Goal: Task Accomplishment & Management: Manage account settings

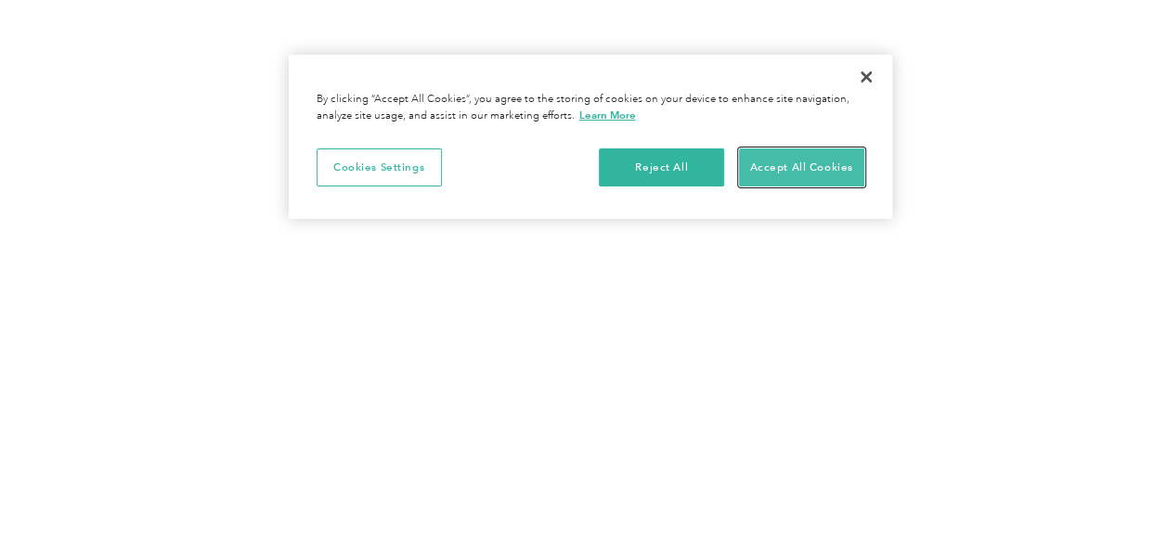
click at [771, 160] on button "Accept All Cookies" at bounding box center [801, 167] width 125 height 39
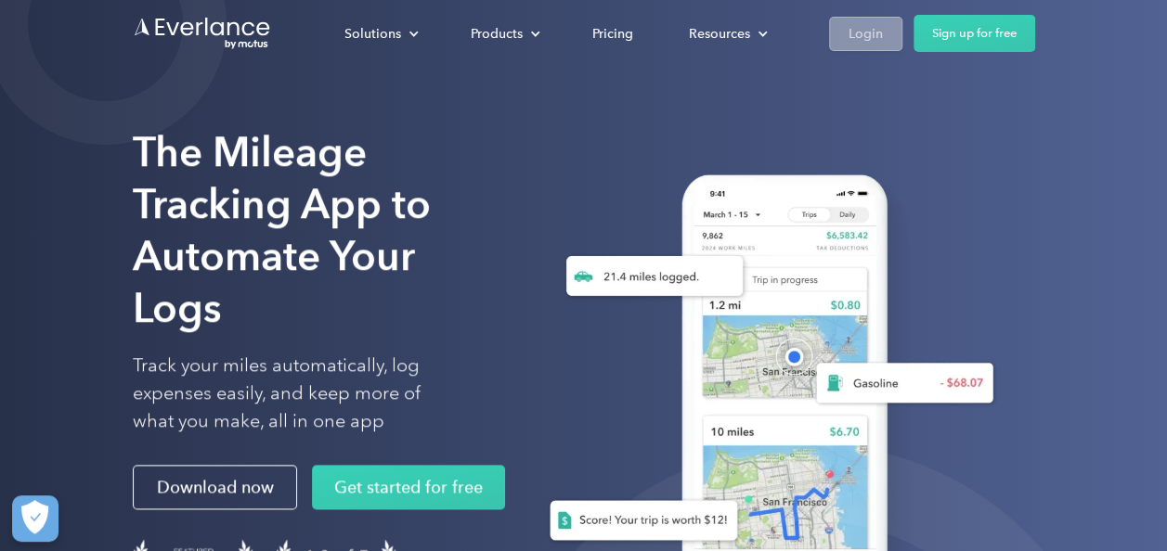
click at [871, 34] on div "Login" at bounding box center [865, 33] width 34 height 23
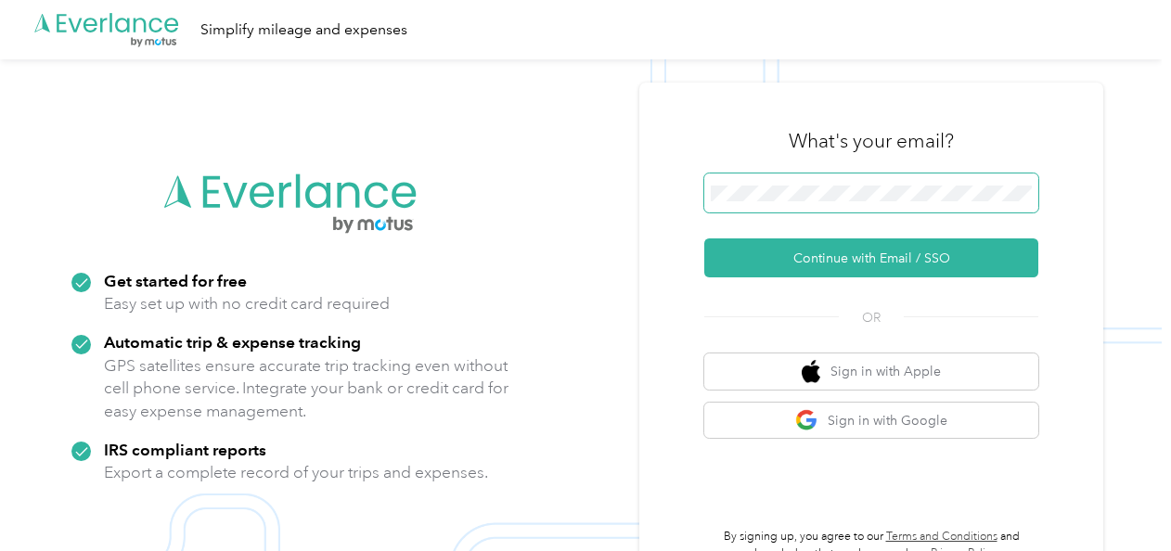
click at [704, 239] on button "Continue with Email / SSO" at bounding box center [871, 258] width 334 height 39
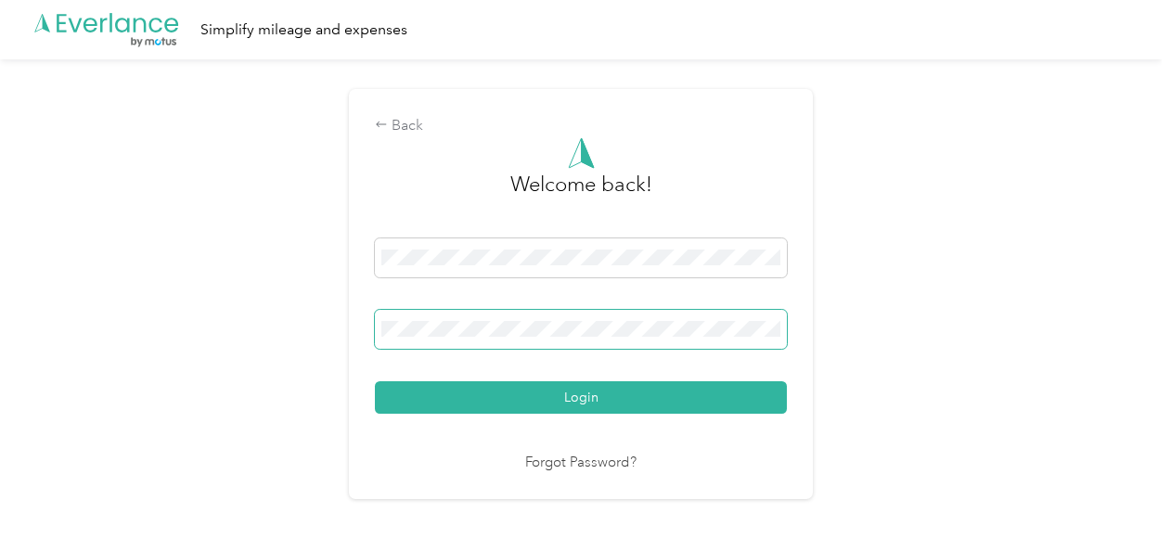
click at [375, 381] on button "Login" at bounding box center [581, 397] width 412 height 32
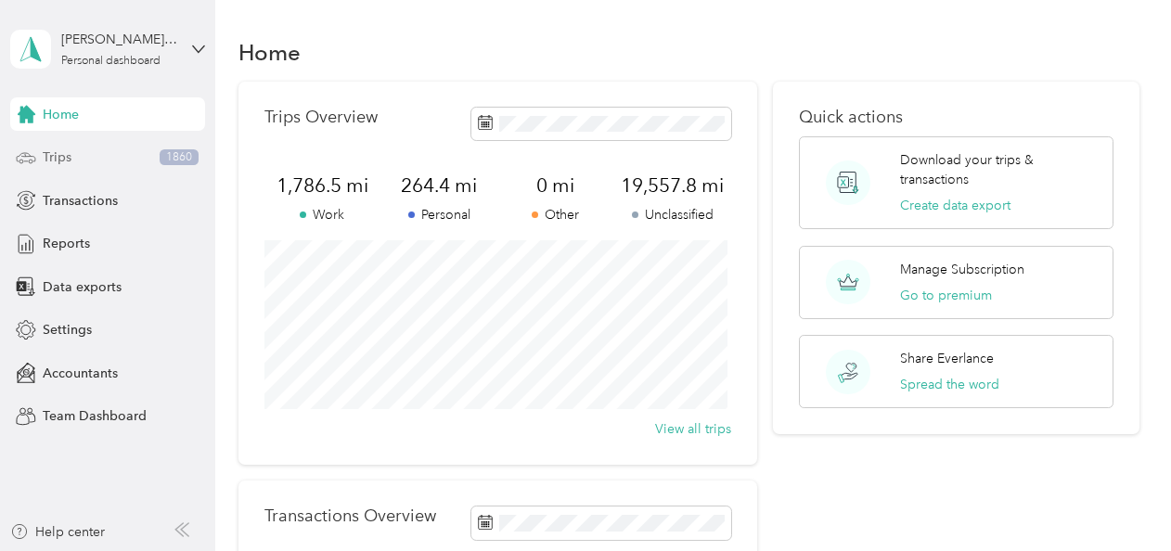
click at [73, 155] on div "Trips 1860" at bounding box center [107, 157] width 195 height 33
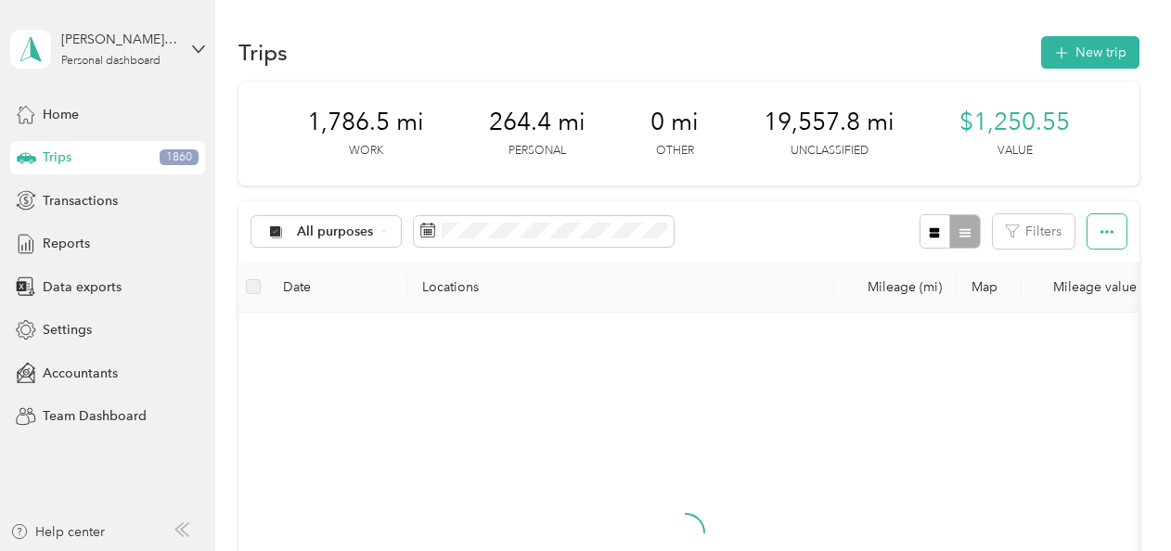
click at [1112, 230] on button "button" at bounding box center [1107, 231] width 39 height 34
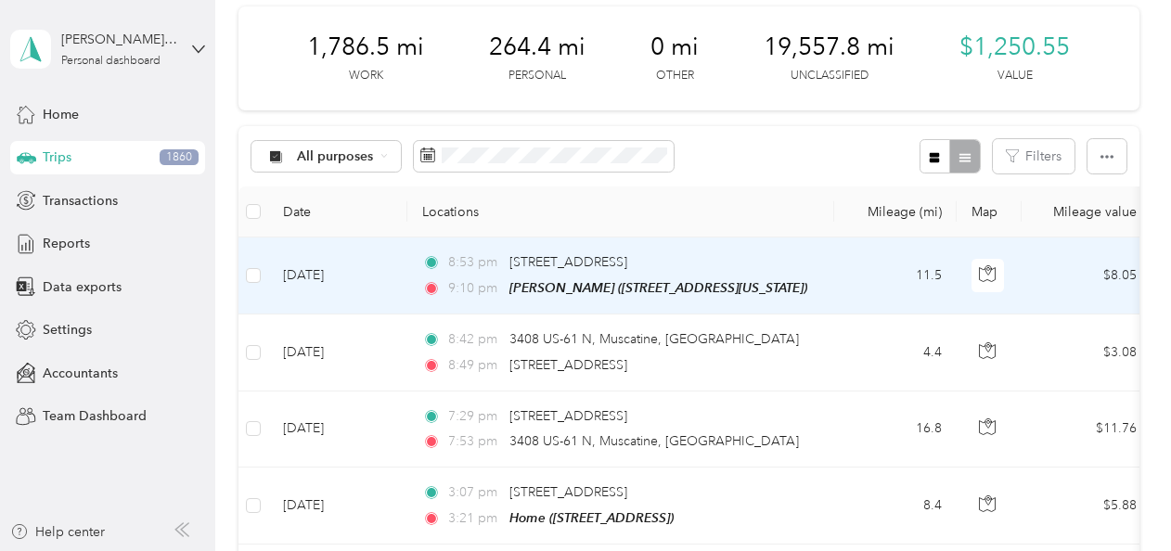
scroll to position [93, 0]
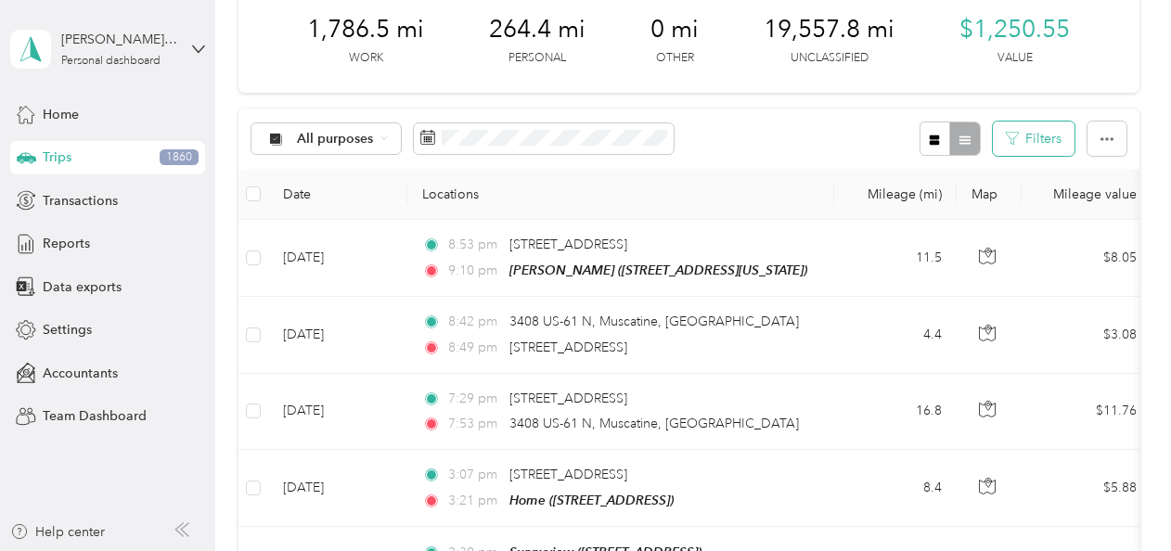
click at [1015, 140] on button "Filters" at bounding box center [1034, 139] width 82 height 34
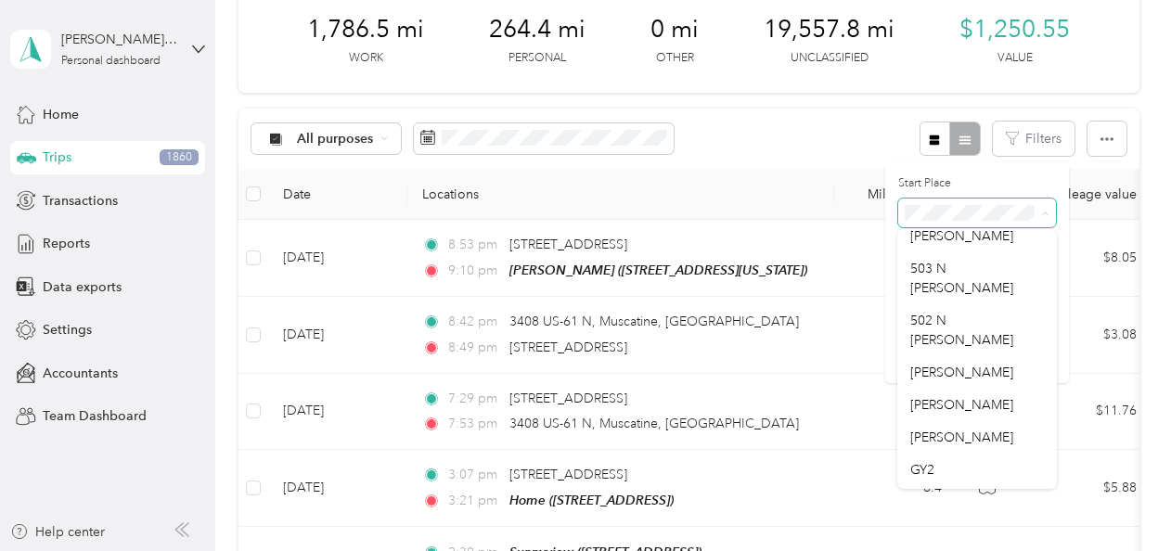
scroll to position [0, 0]
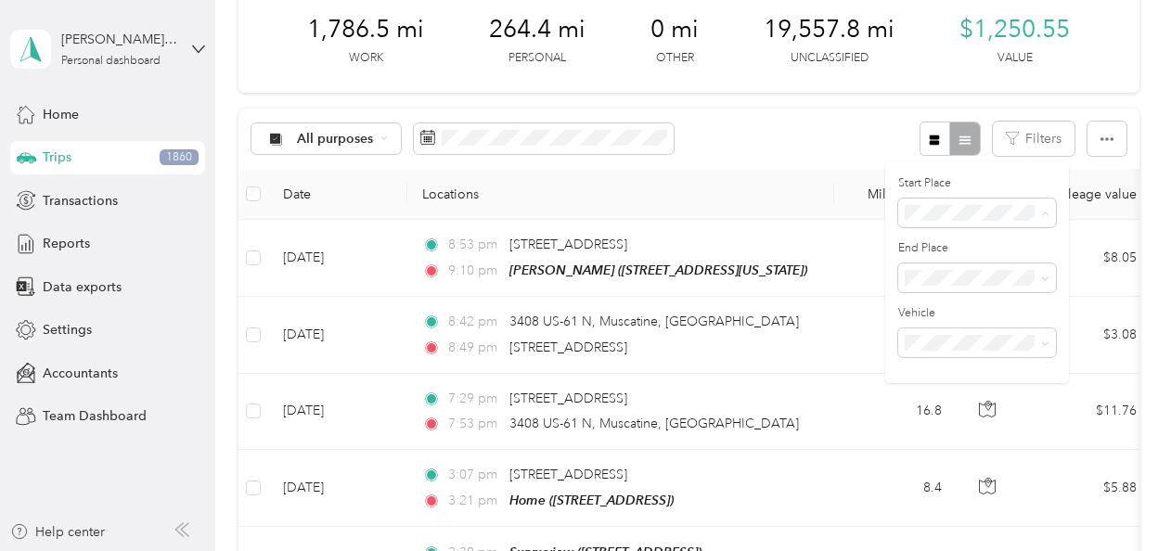
click at [883, 150] on div "All purposes Filters" at bounding box center [689, 139] width 901 height 60
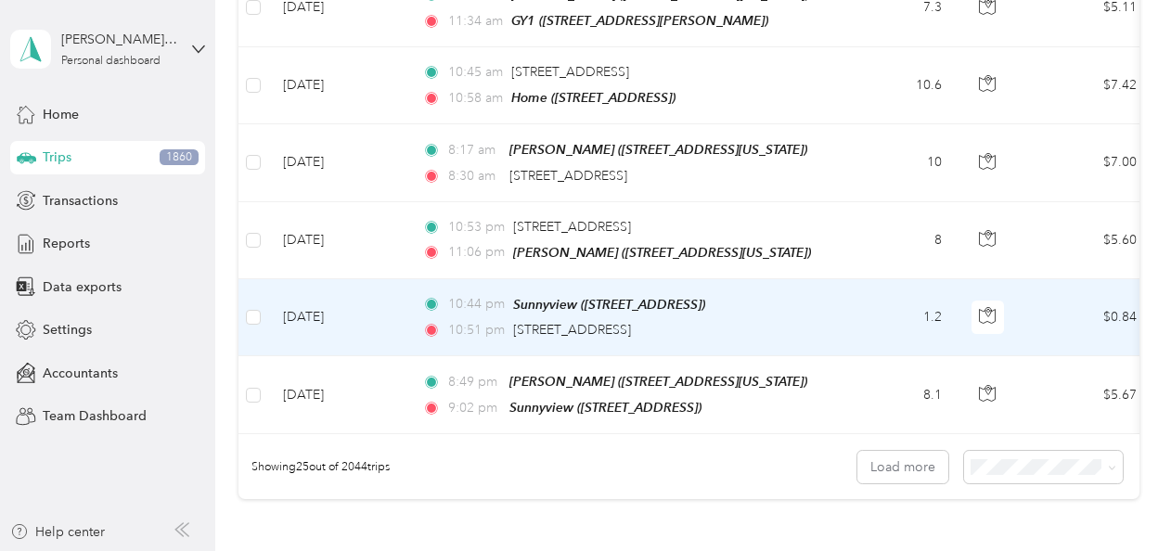
scroll to position [1856, 0]
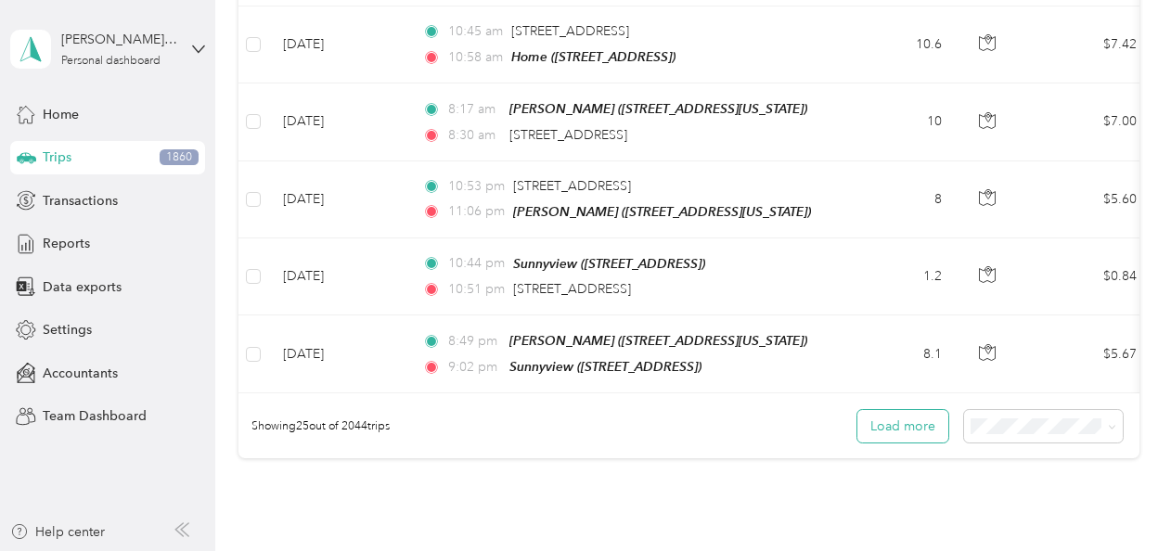
click at [890, 410] on button "Load more" at bounding box center [903, 426] width 91 height 32
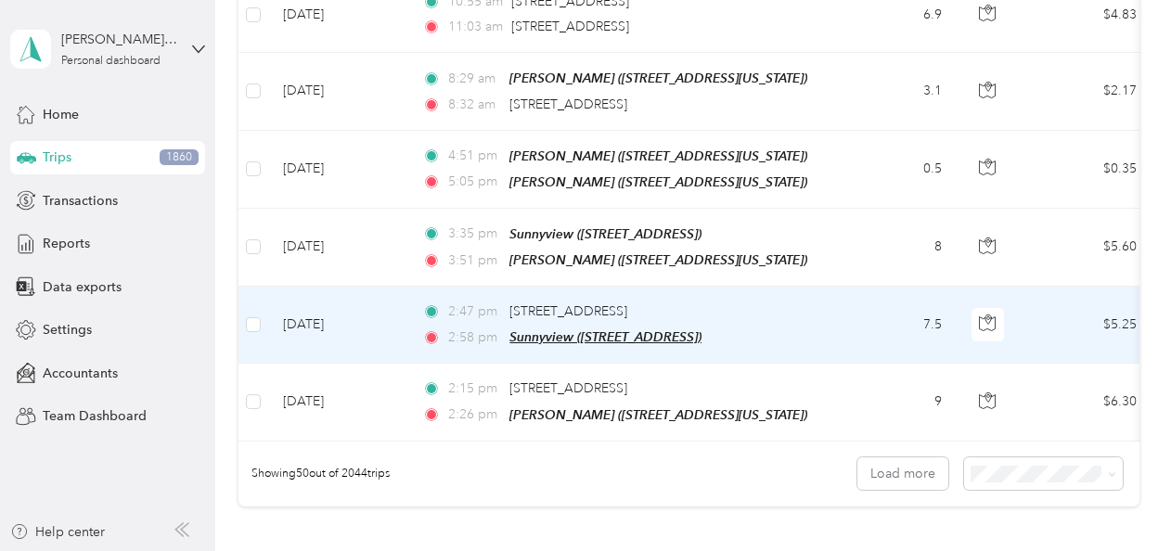
scroll to position [3760, 0]
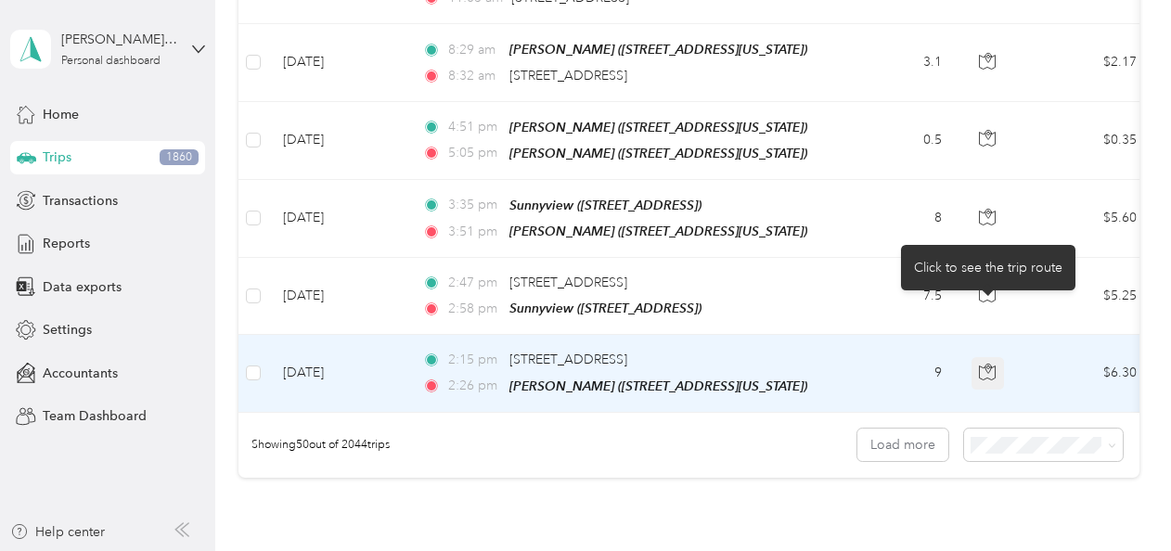
click at [986, 364] on icon "button" at bounding box center [989, 368] width 6 height 9
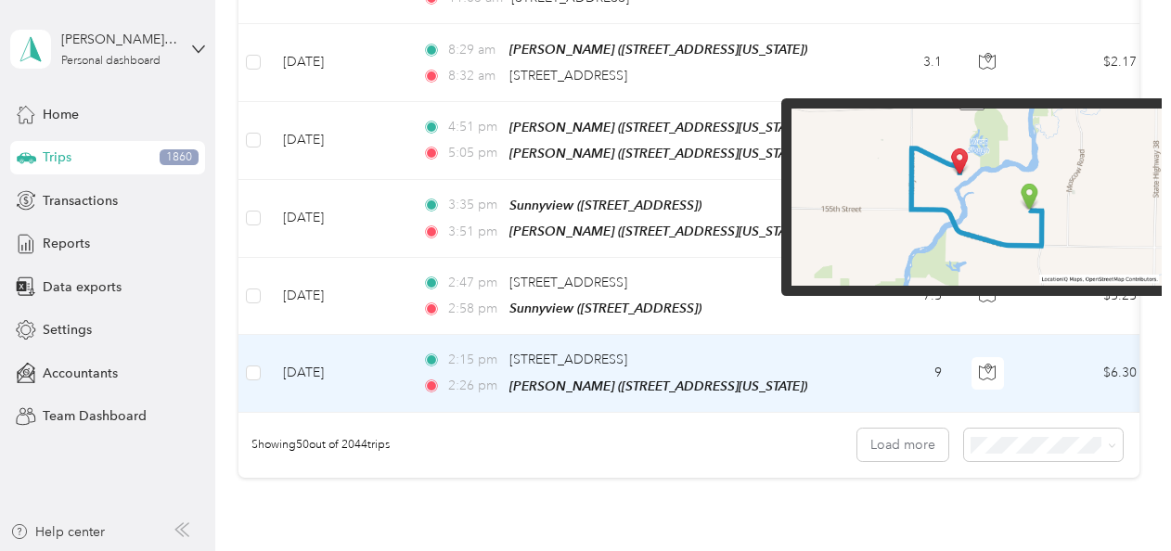
click at [1035, 219] on img at bounding box center [977, 198] width 370 height 178
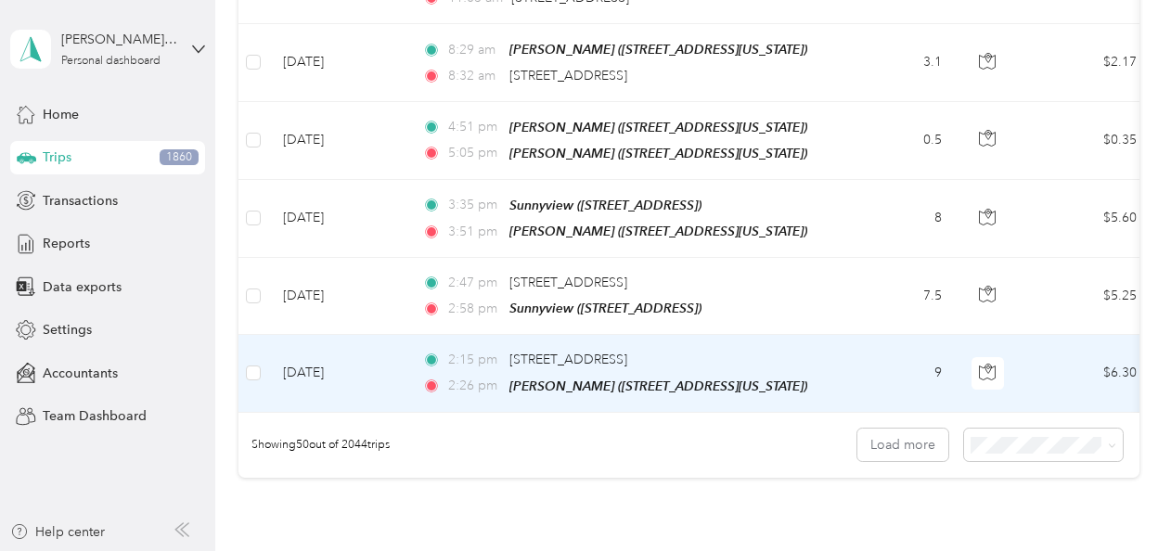
click at [909, 338] on td "9" at bounding box center [895, 373] width 123 height 77
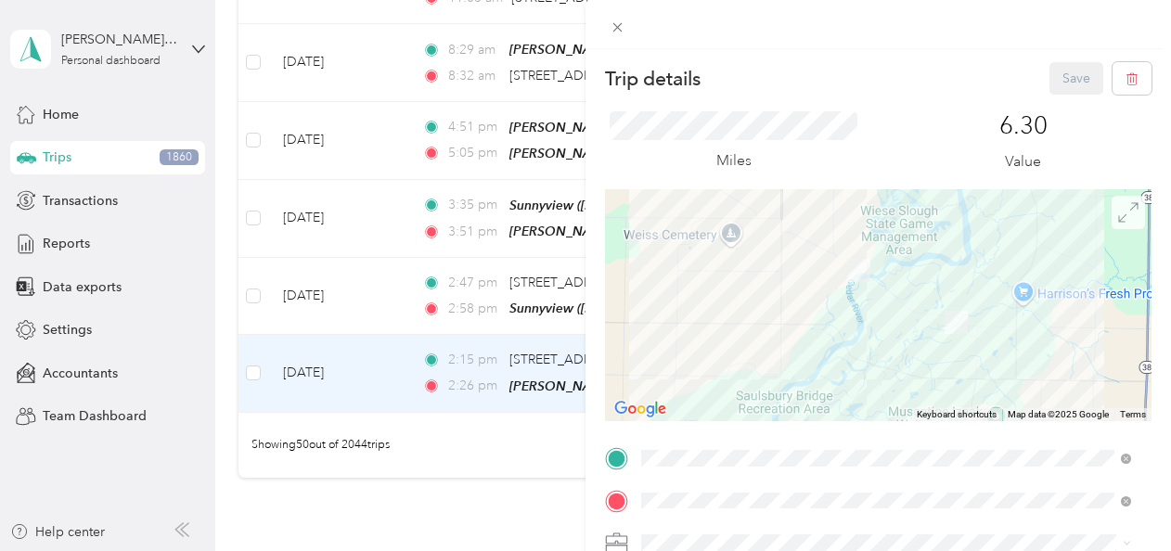
click at [1118, 213] on icon at bounding box center [1128, 212] width 20 height 20
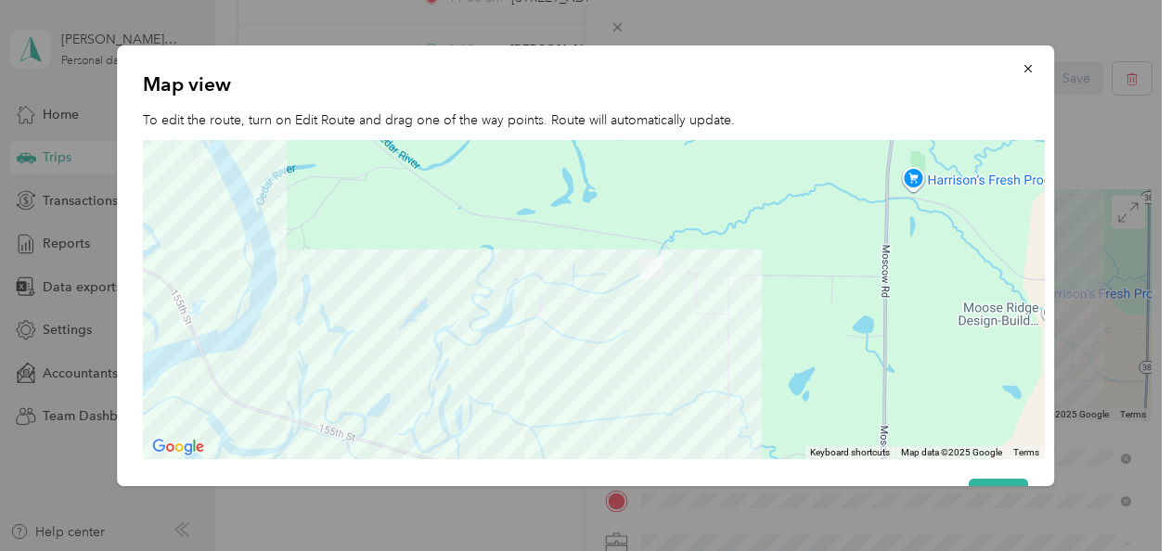
click at [650, 267] on img at bounding box center [652, 268] width 38 height 38
click at [1022, 66] on icon "button" at bounding box center [1028, 68] width 13 height 13
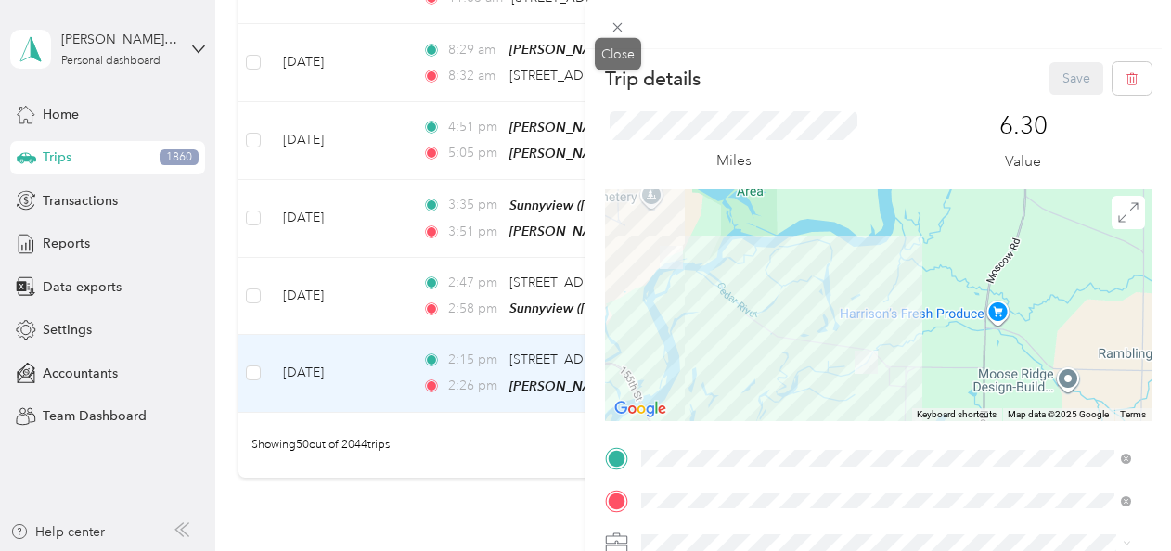
drag, startPoint x: 616, startPoint y: 25, endPoint x: 594, endPoint y: 95, distance: 73.1
click at [616, 24] on icon at bounding box center [618, 27] width 16 height 16
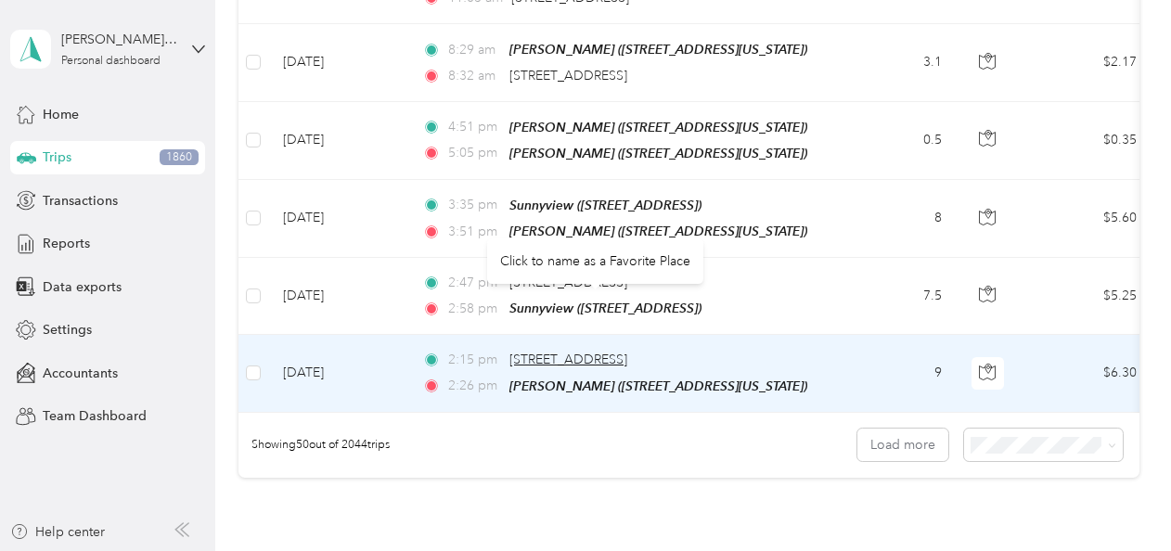
click at [533, 352] on span "[STREET_ADDRESS]" at bounding box center [568, 360] width 118 height 16
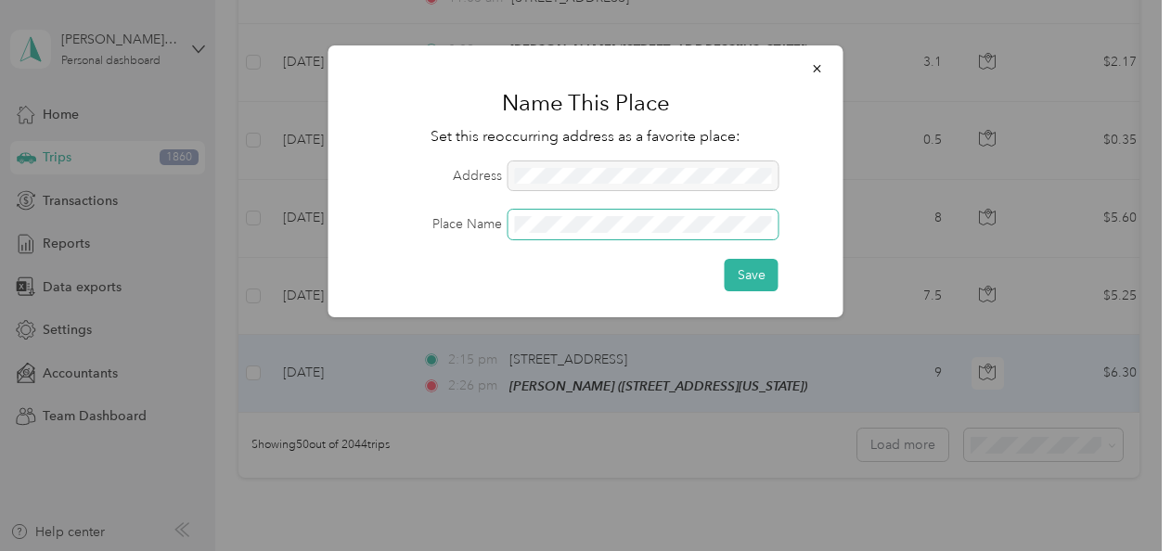
click at [725, 259] on button "Save" at bounding box center [752, 275] width 54 height 32
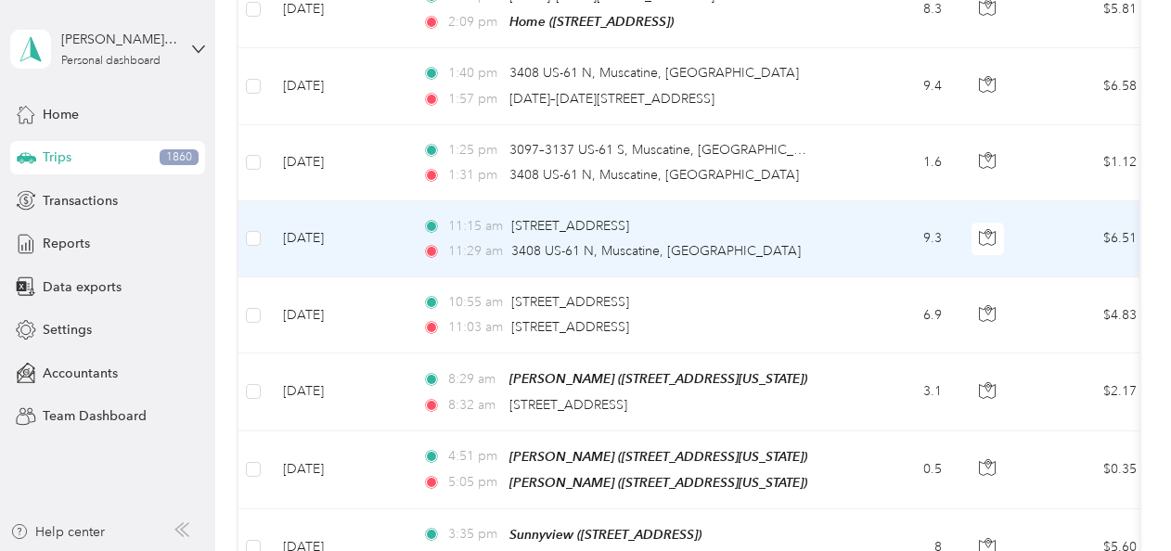
scroll to position [3389, 0]
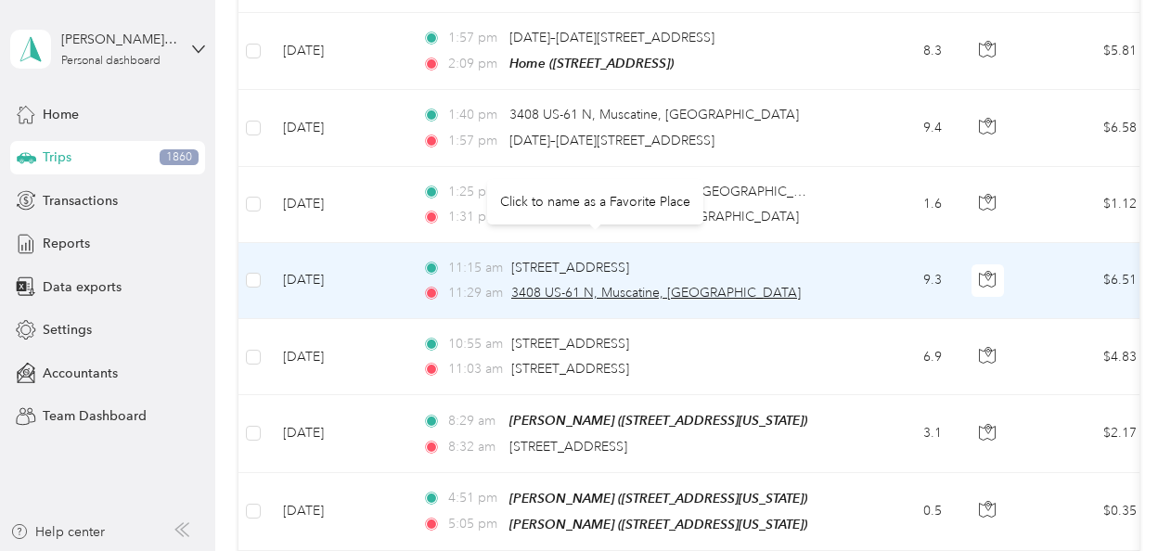
click at [614, 285] on span "3408 US-61 N, Muscatine, [GEOGRAPHIC_DATA]" at bounding box center [656, 293] width 290 height 16
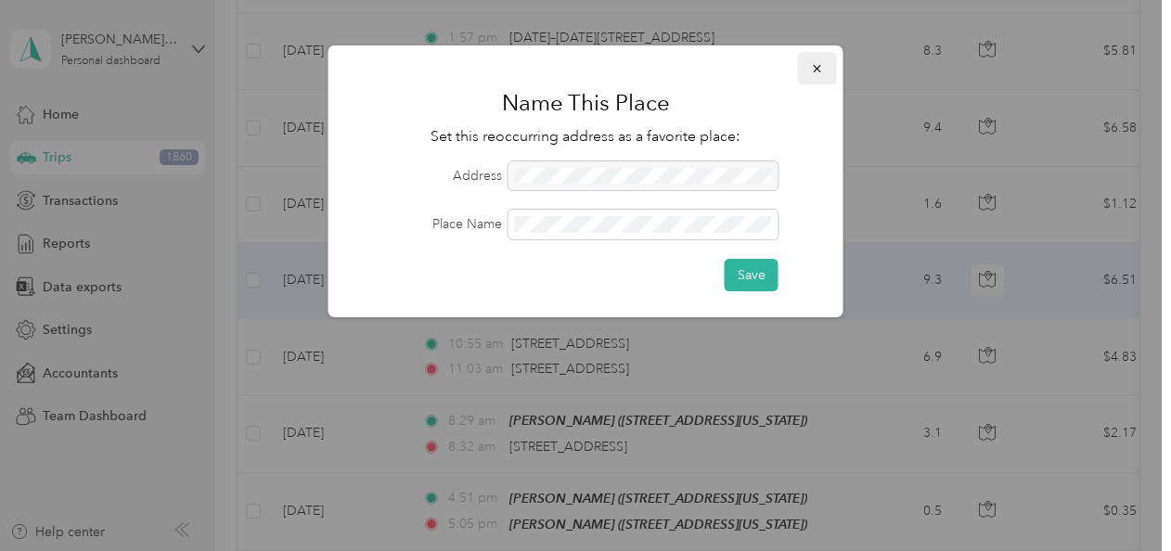
click at [812, 67] on icon "button" at bounding box center [817, 68] width 13 height 13
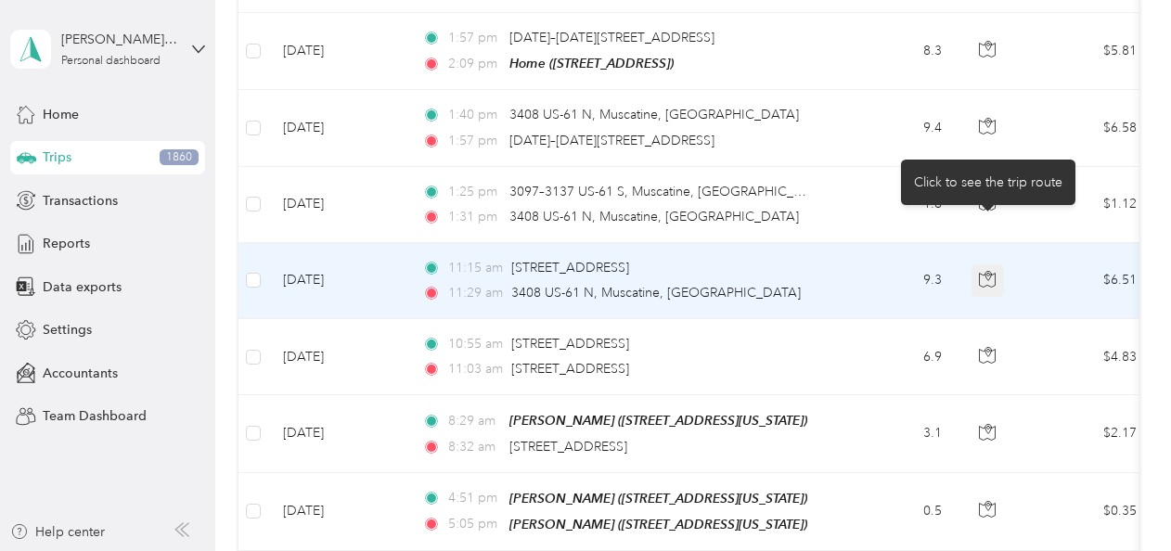
click at [983, 271] on icon "button" at bounding box center [987, 279] width 17 height 17
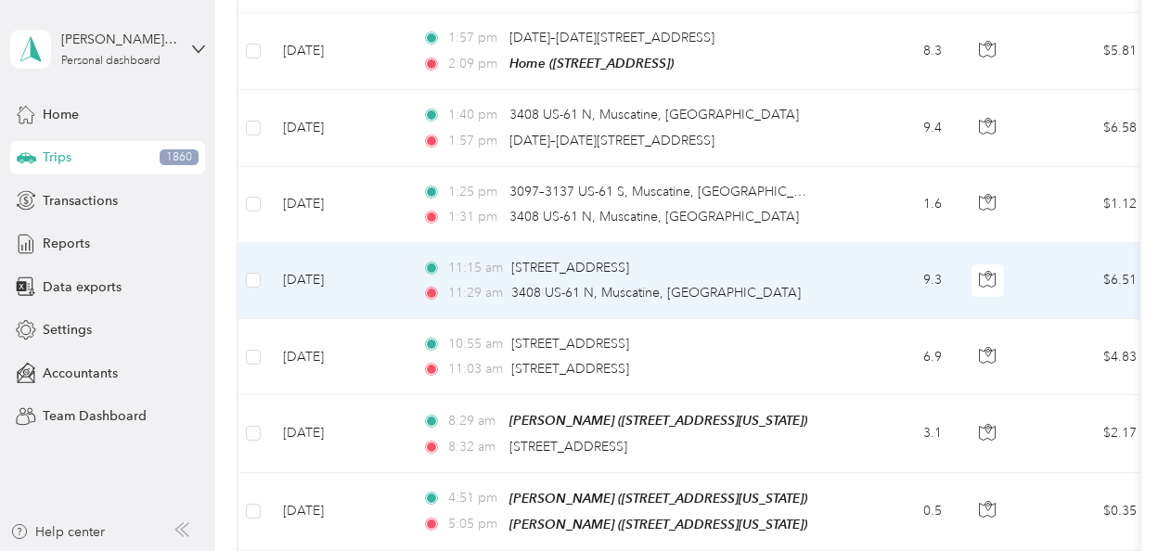
click at [745, 258] on div "11:15 am 1400 140th St, Moscow, IA 11:29 am 3408 US-61 N, Muscatine, IA" at bounding box center [617, 280] width 390 height 45
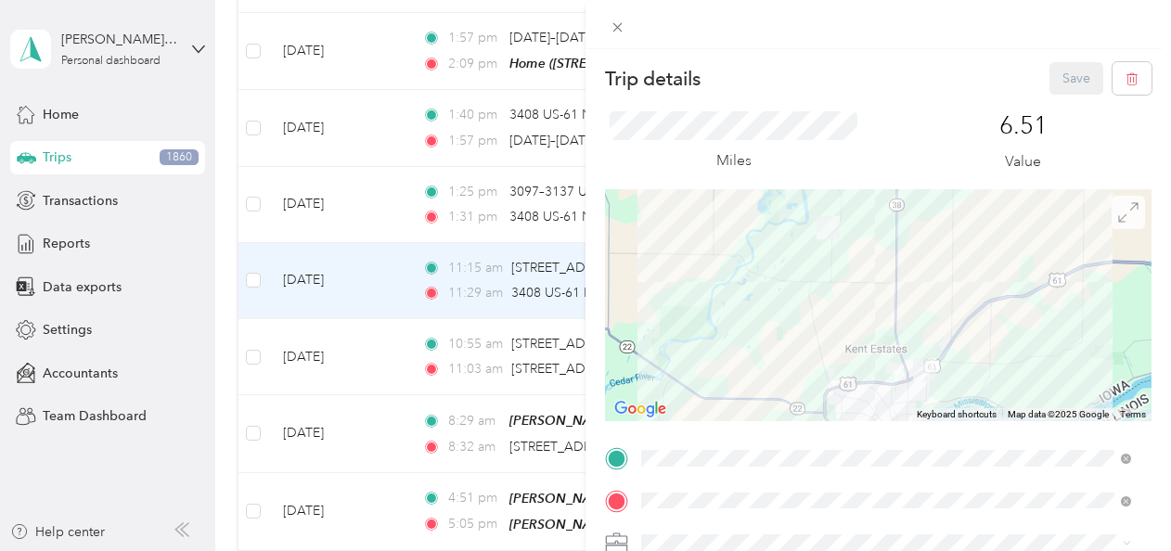
click at [1118, 218] on icon at bounding box center [1128, 212] width 20 height 20
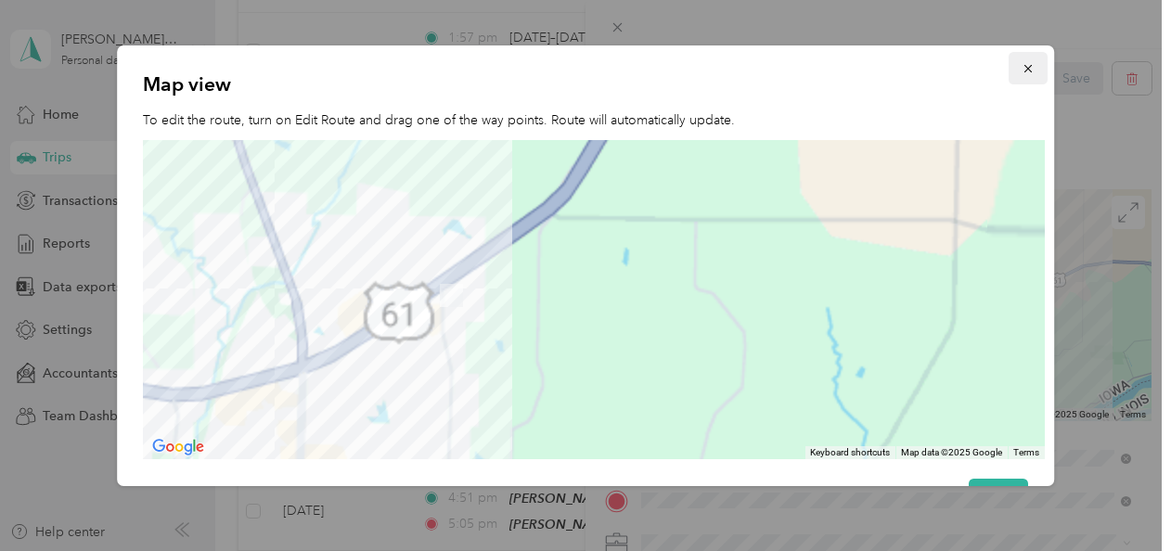
click at [1022, 69] on icon "button" at bounding box center [1028, 68] width 13 height 13
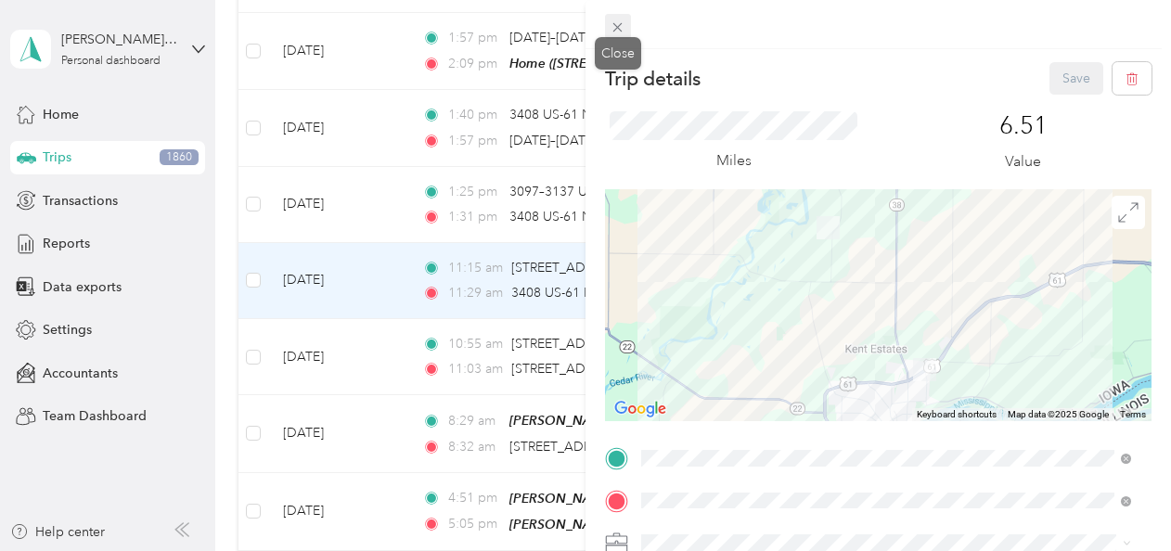
click at [613, 24] on icon at bounding box center [618, 27] width 16 height 16
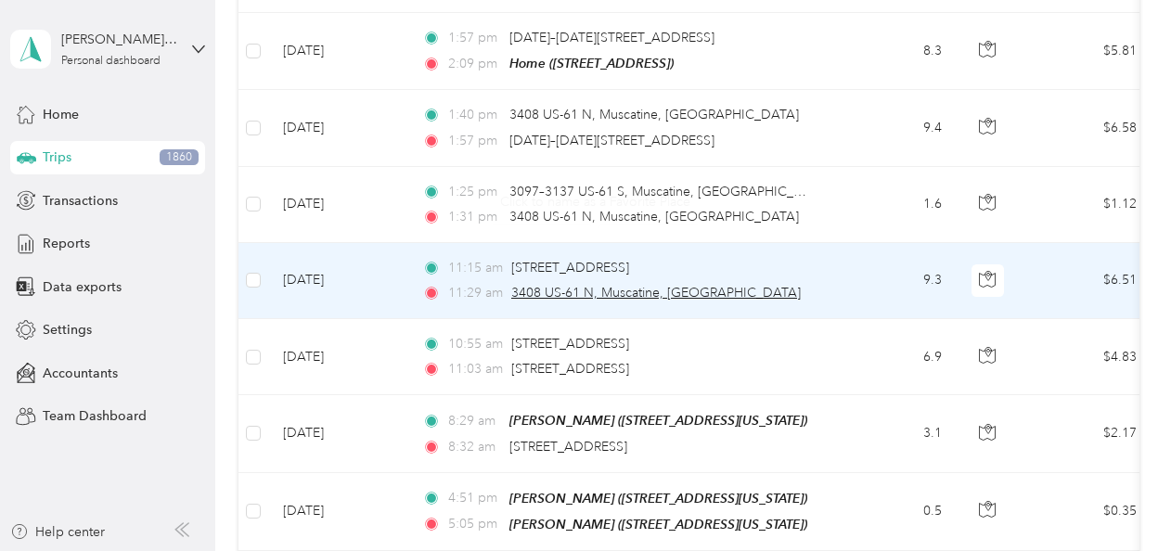
click at [516, 285] on span "3408 US-61 N, Muscatine, [GEOGRAPHIC_DATA]" at bounding box center [656, 293] width 290 height 16
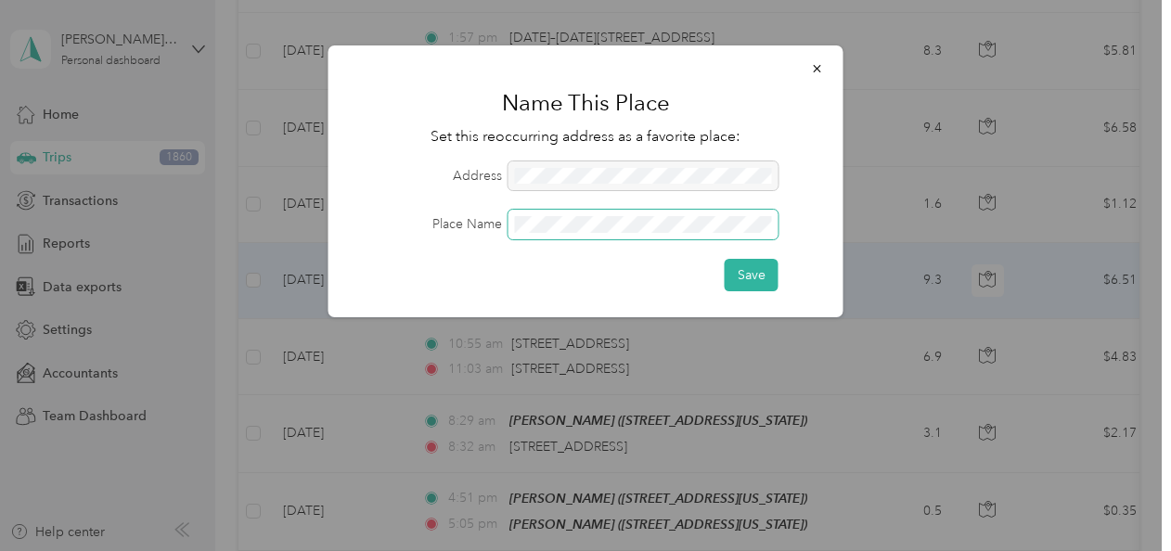
click at [725, 259] on button "Save" at bounding box center [752, 275] width 54 height 32
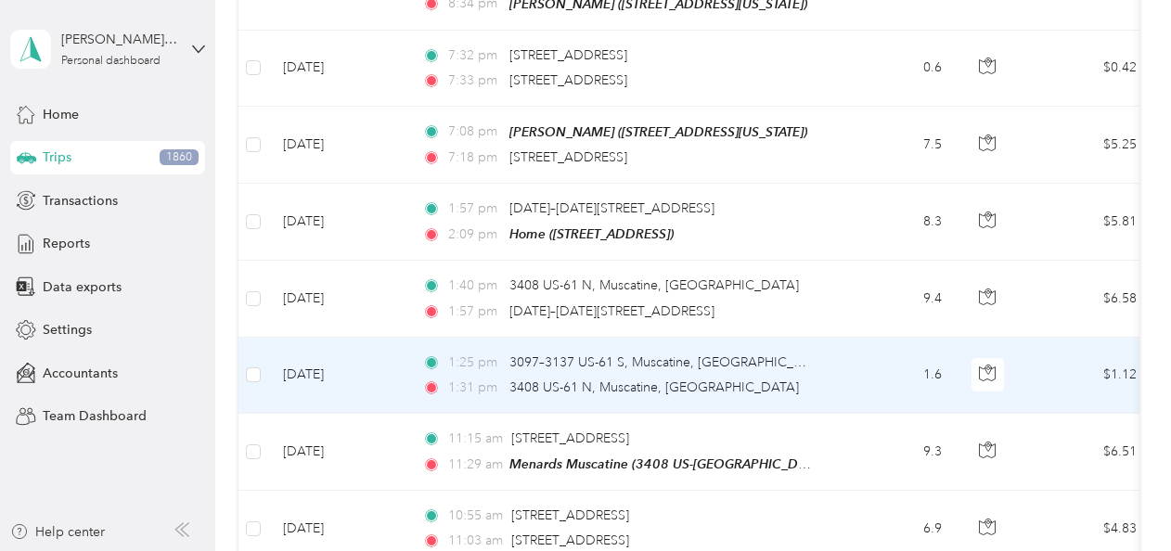
scroll to position [3204, 0]
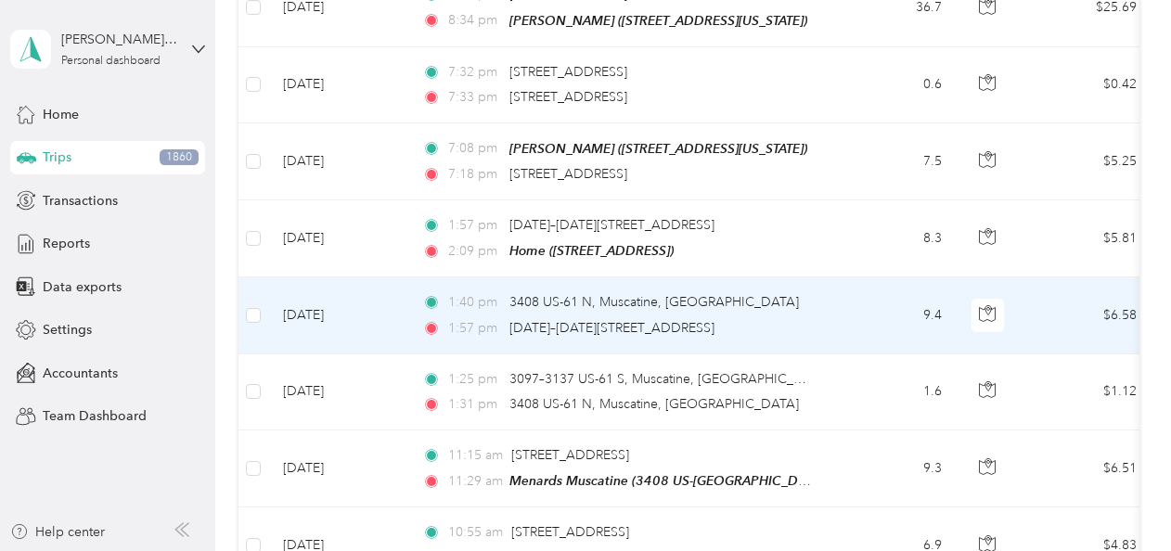
click at [840, 277] on td "9.4" at bounding box center [895, 315] width 123 height 76
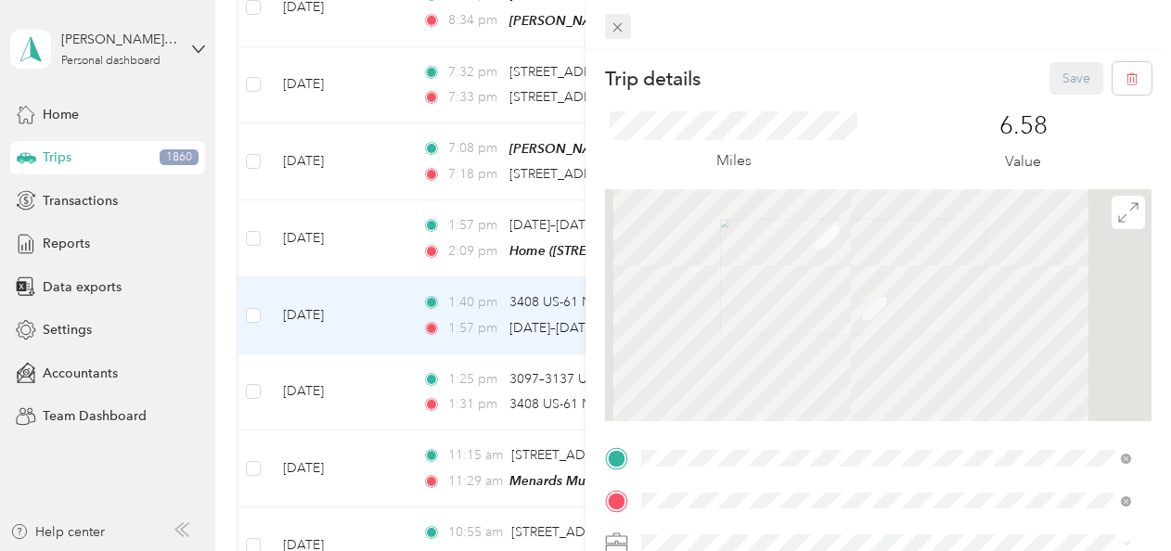
click at [620, 22] on icon at bounding box center [618, 27] width 16 height 16
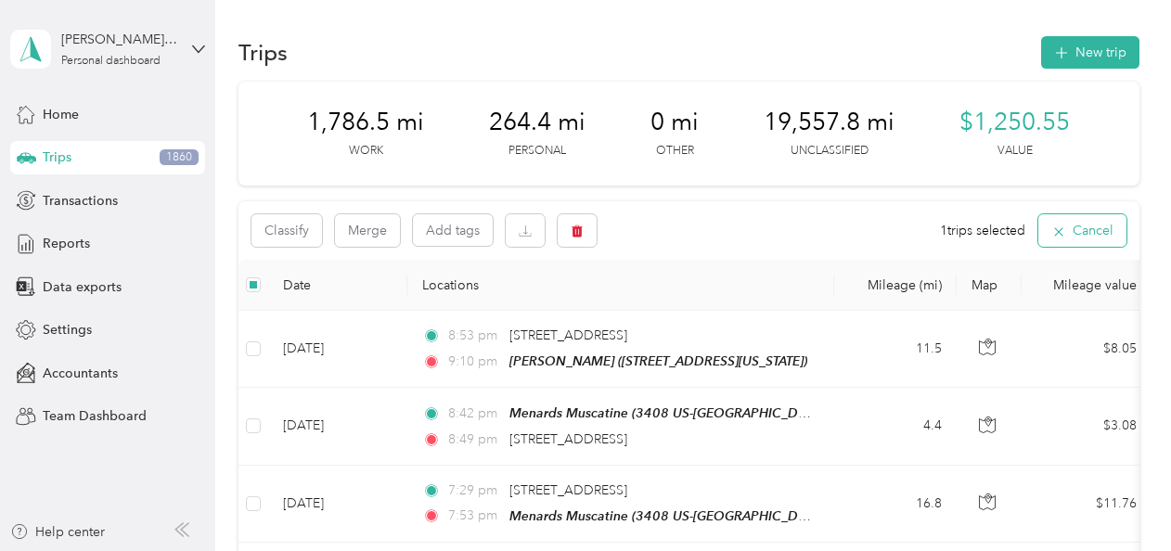
click at [1054, 228] on icon "button" at bounding box center [1058, 232] width 15 height 15
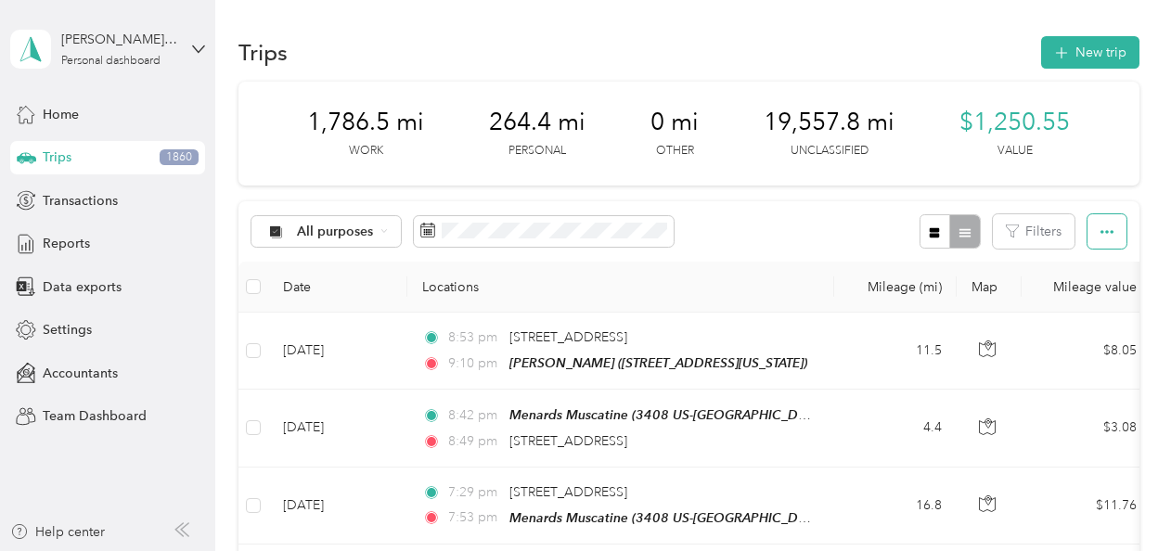
click at [1103, 232] on icon "button" at bounding box center [1107, 232] width 13 height 13
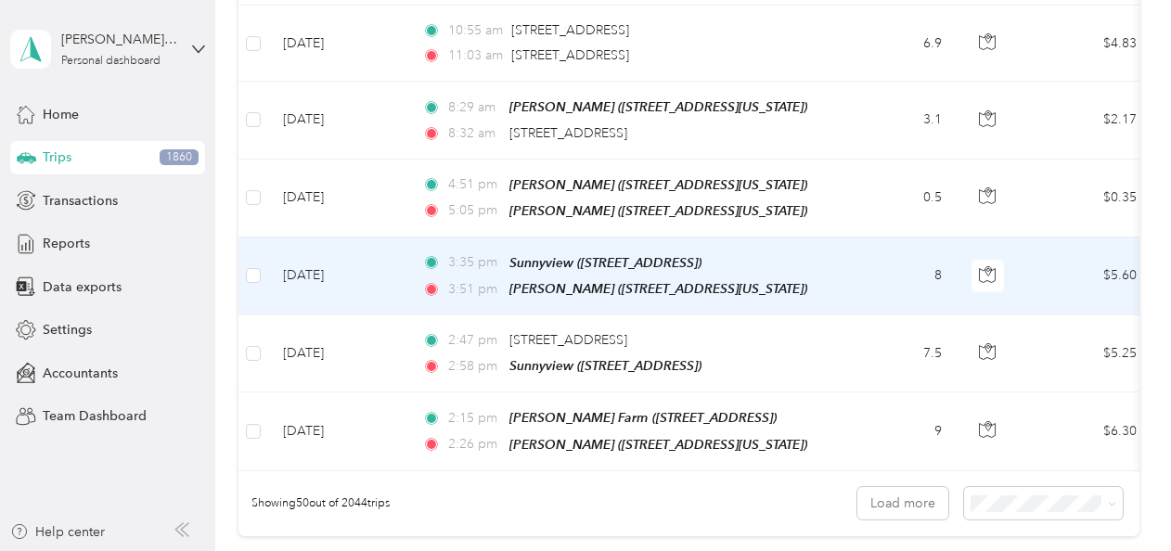
scroll to position [3805, 0]
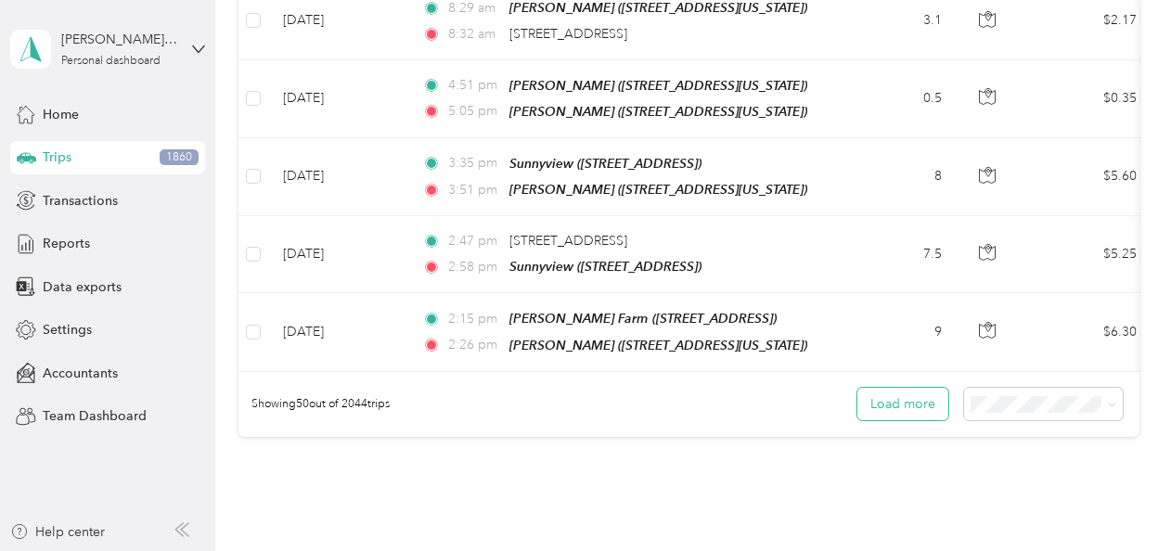
click at [908, 388] on button "Load more" at bounding box center [903, 404] width 91 height 32
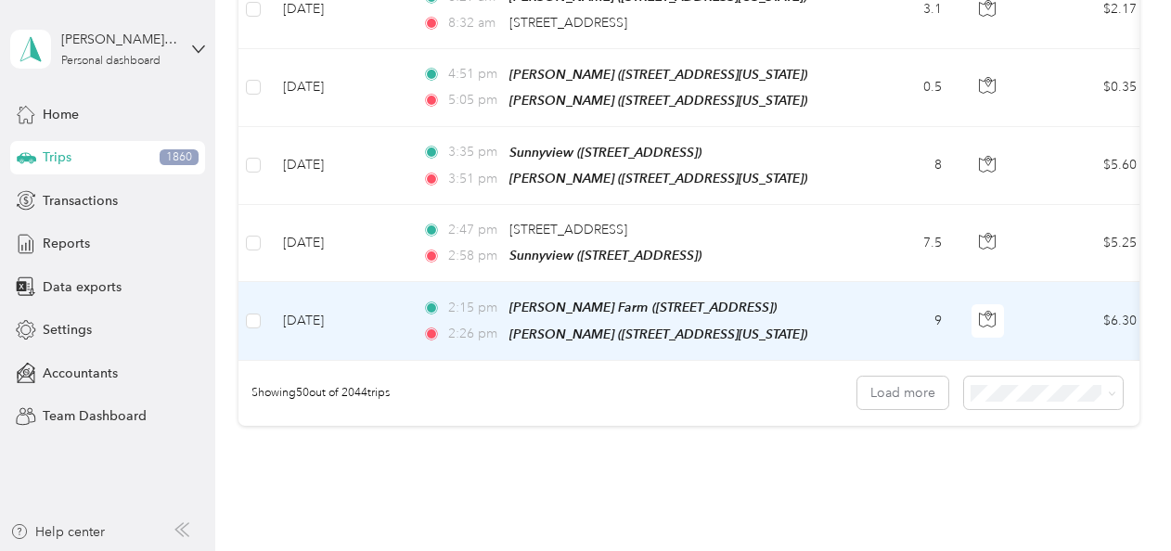
scroll to position [3712, 0]
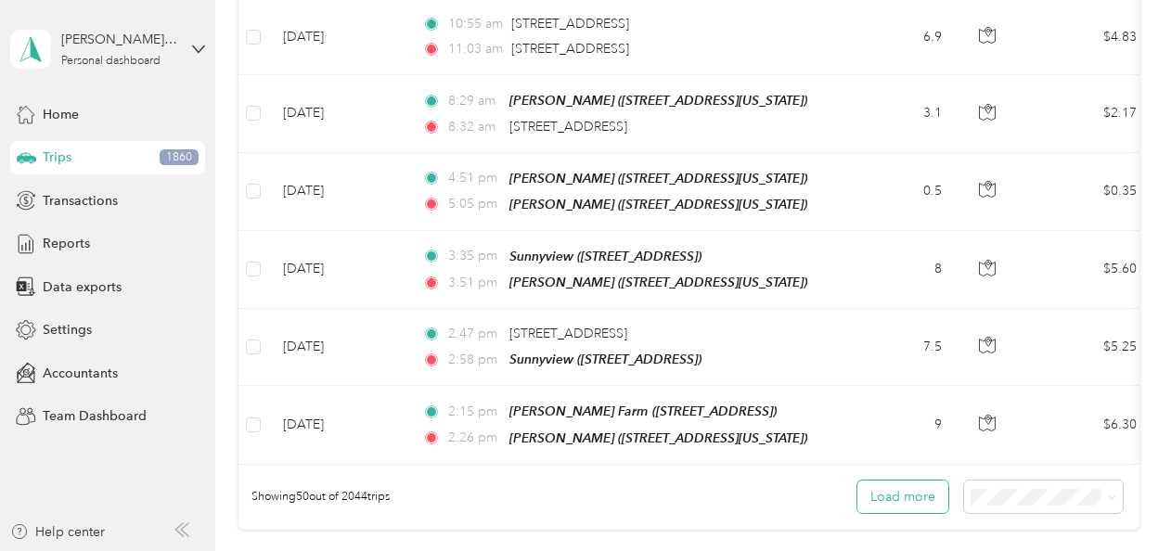
click at [893, 481] on button "Load more" at bounding box center [903, 497] width 91 height 32
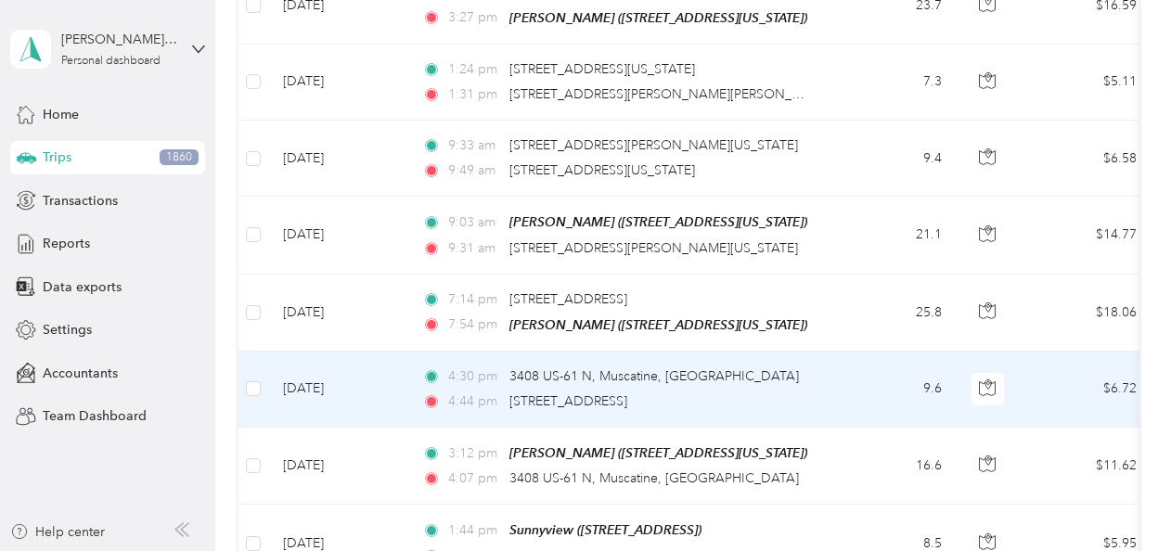
scroll to position [4919, 0]
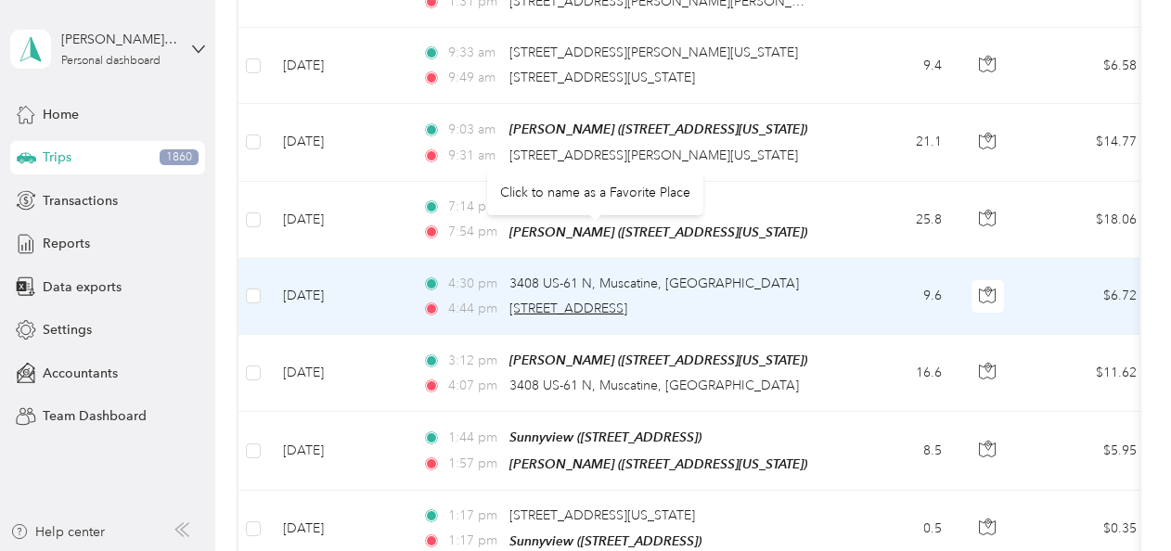
click at [570, 301] on span "[STREET_ADDRESS]" at bounding box center [568, 309] width 118 height 16
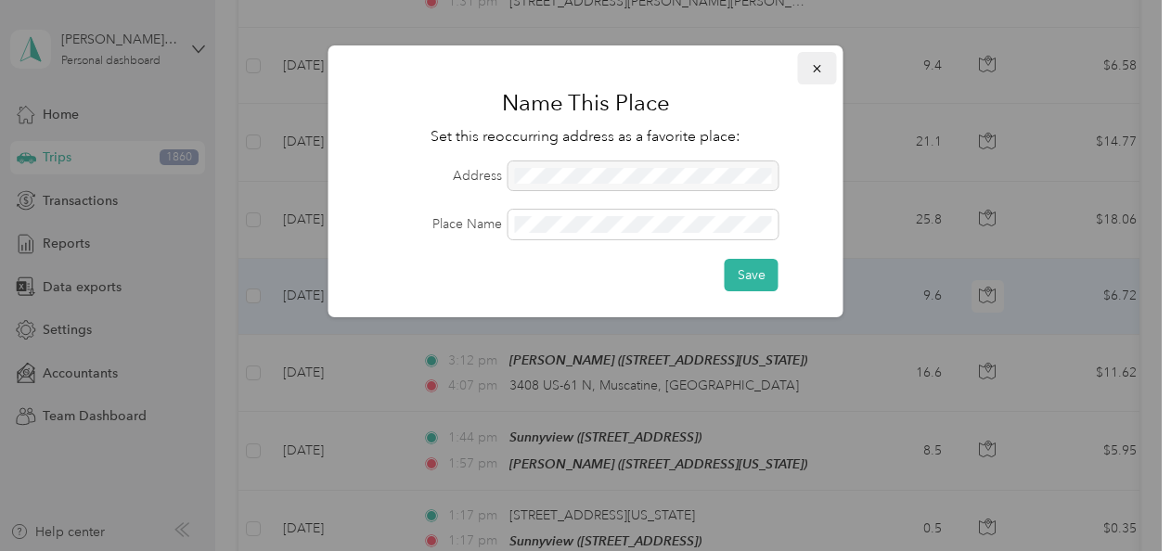
click at [817, 70] on icon "button" at bounding box center [816, 68] width 7 height 7
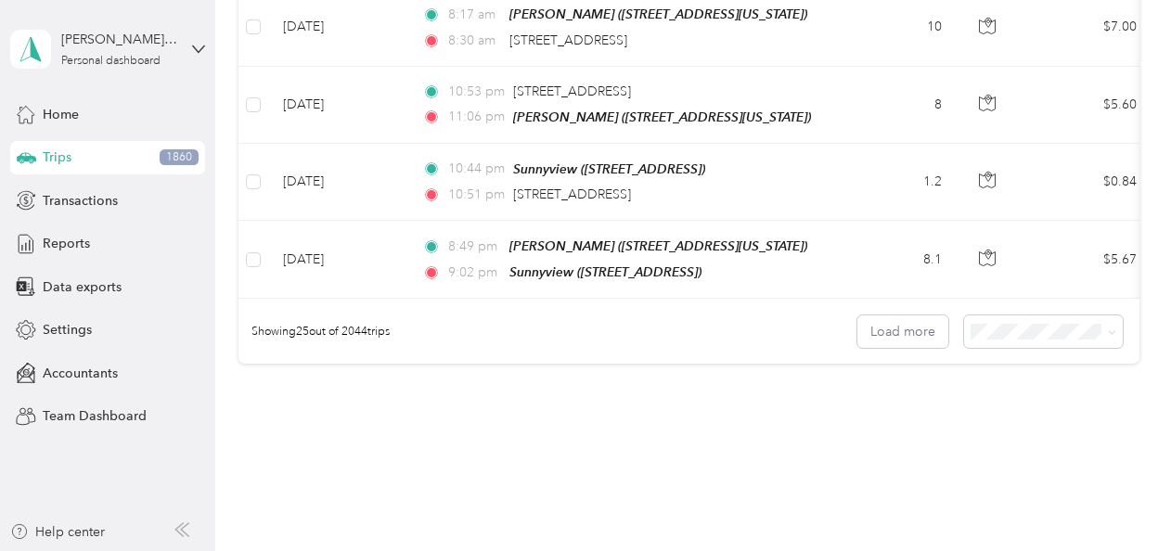
scroll to position [1960, 0]
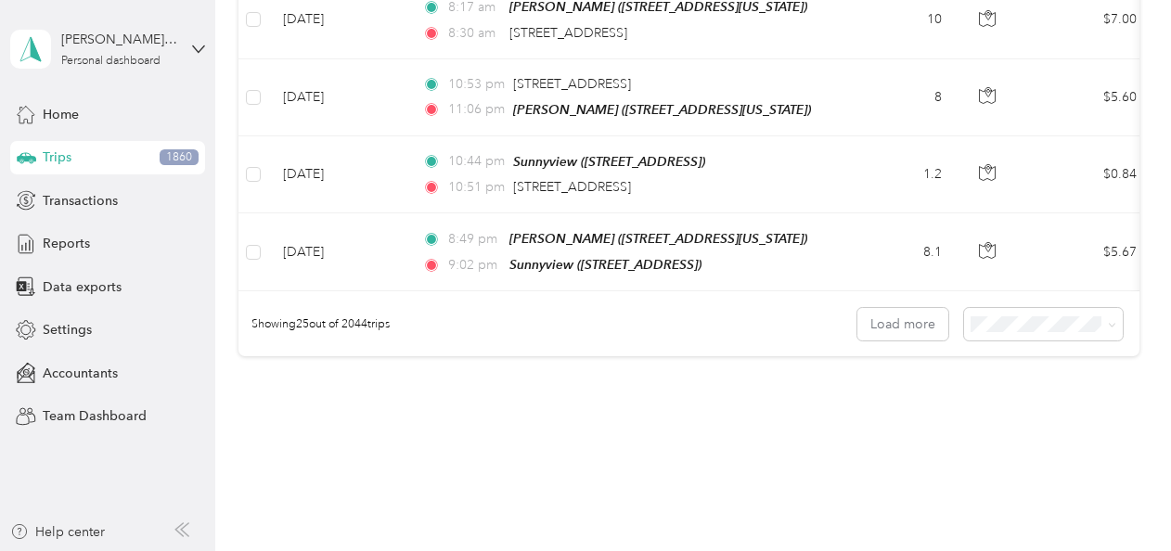
click at [1008, 402] on li "100 per load" at bounding box center [1039, 397] width 159 height 32
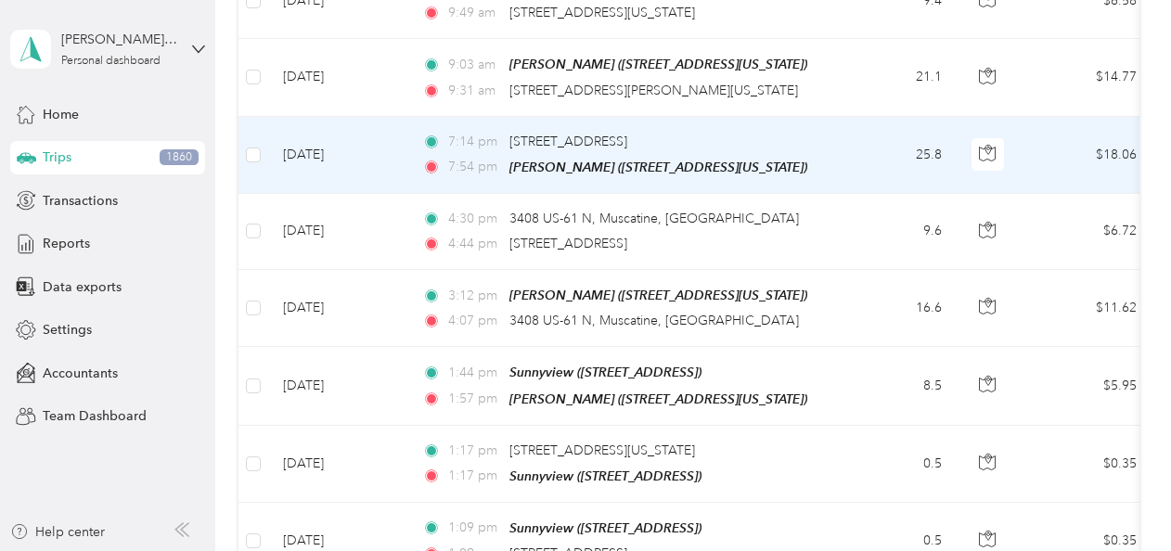
scroll to position [5011, 0]
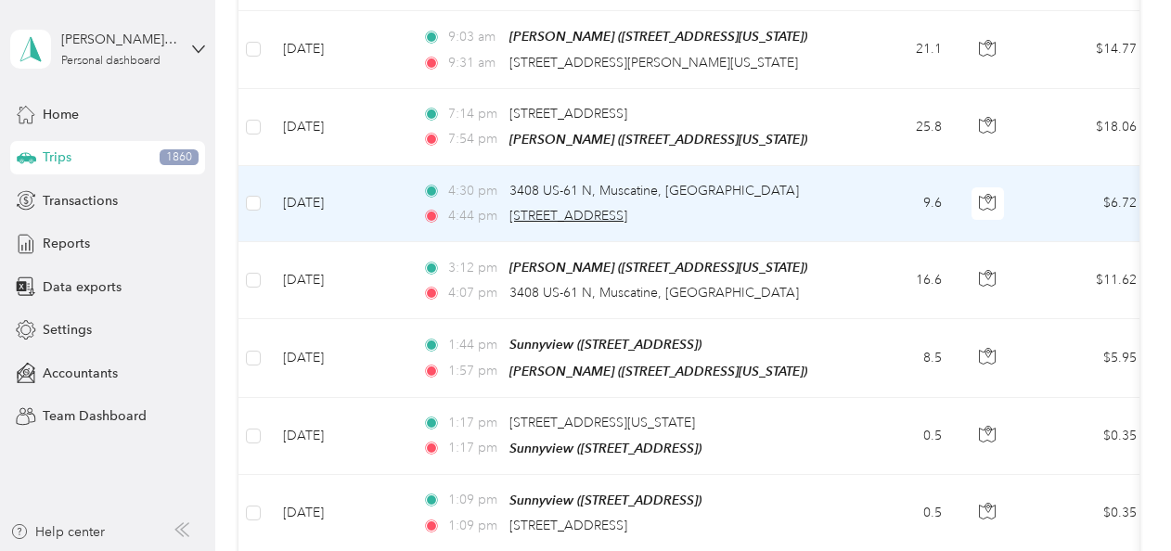
click at [622, 208] on span "[STREET_ADDRESS]" at bounding box center [568, 216] width 118 height 16
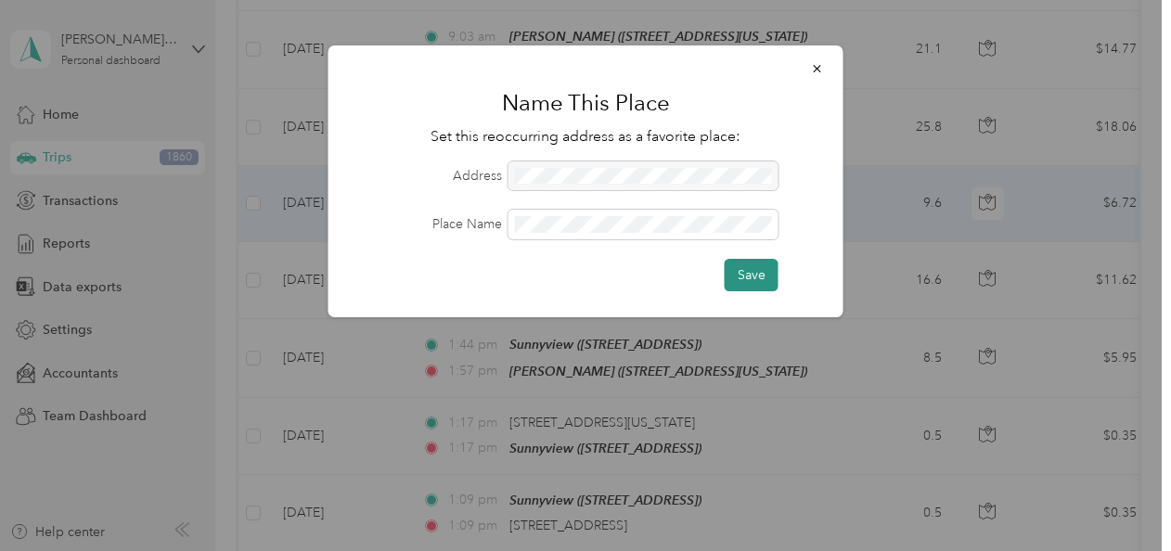
click at [749, 269] on button "Save" at bounding box center [752, 275] width 54 height 32
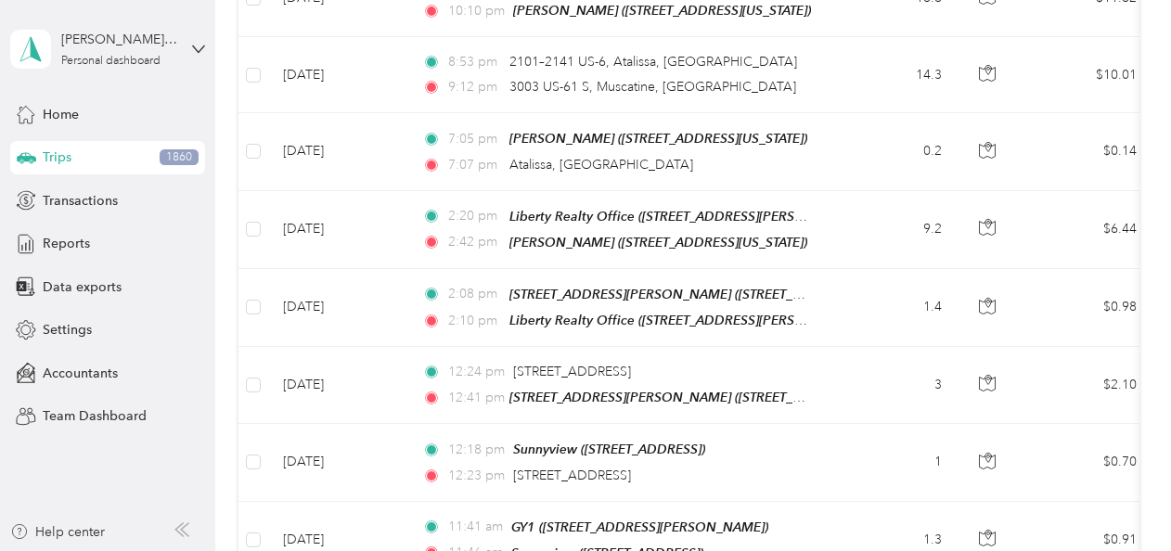
scroll to position [557, 0]
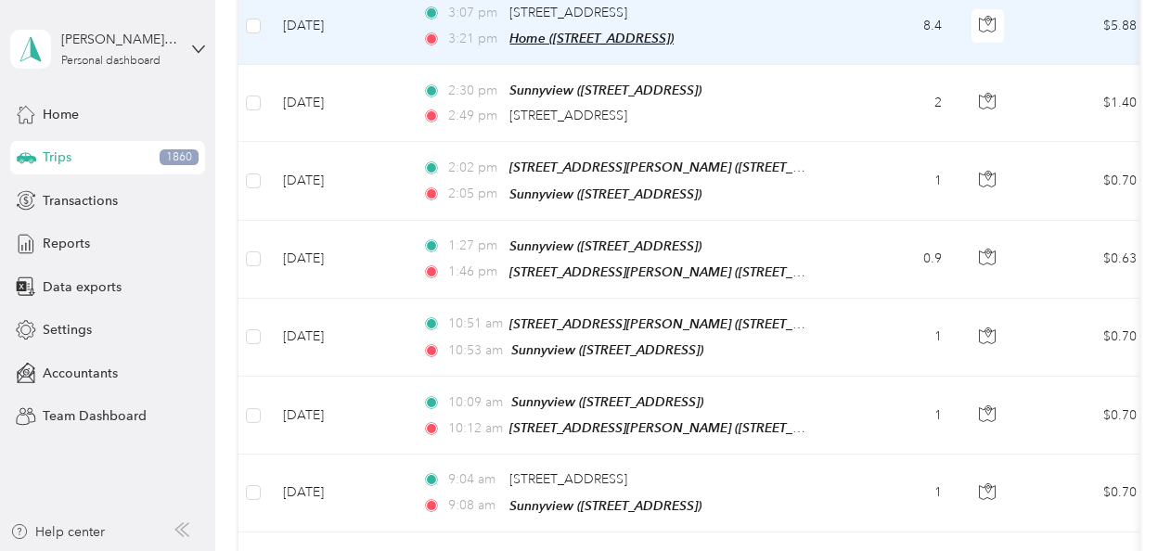
click at [607, 32] on span "Home ([STREET_ADDRESS])" at bounding box center [591, 38] width 164 height 15
click at [594, 140] on div "Home ([STREET_ADDRESS]) Auto detected as a Favorite Place Edit Place" at bounding box center [612, 99] width 224 height 110
click at [575, 31] on span "Home ([STREET_ADDRESS])" at bounding box center [591, 38] width 164 height 15
click at [561, 123] on button "Edit Place" at bounding box center [566, 129] width 106 height 32
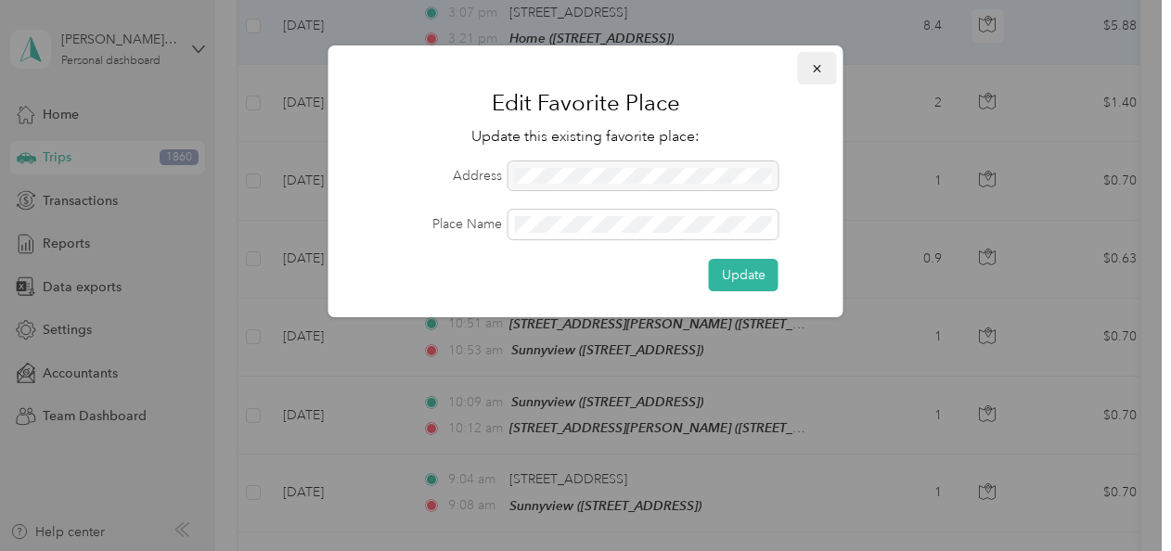
click at [817, 72] on icon "button" at bounding box center [817, 68] width 13 height 13
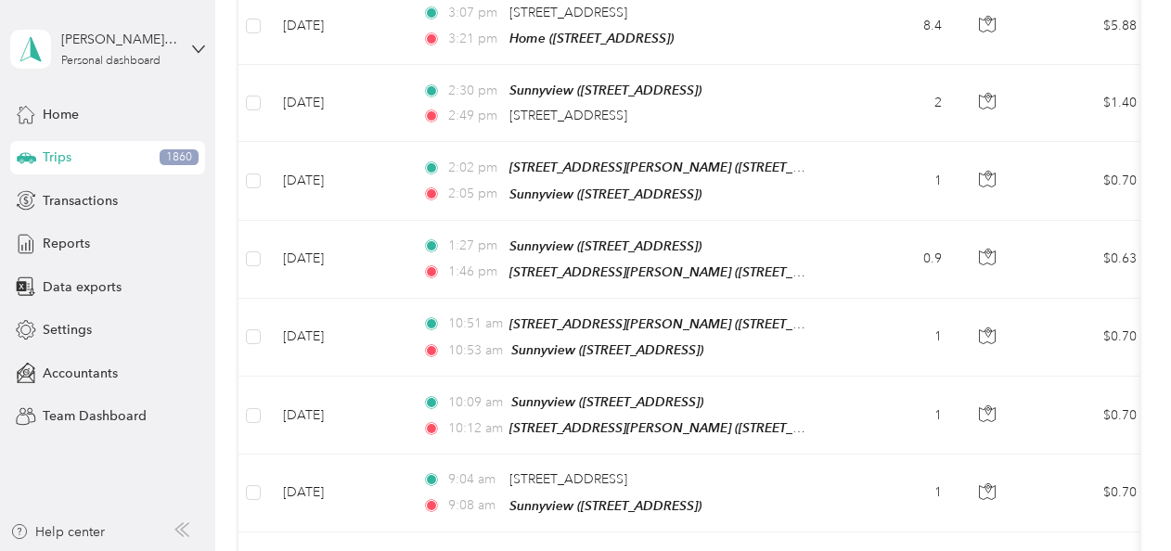
scroll to position [0, 0]
